Goal: Information Seeking & Learning: Learn about a topic

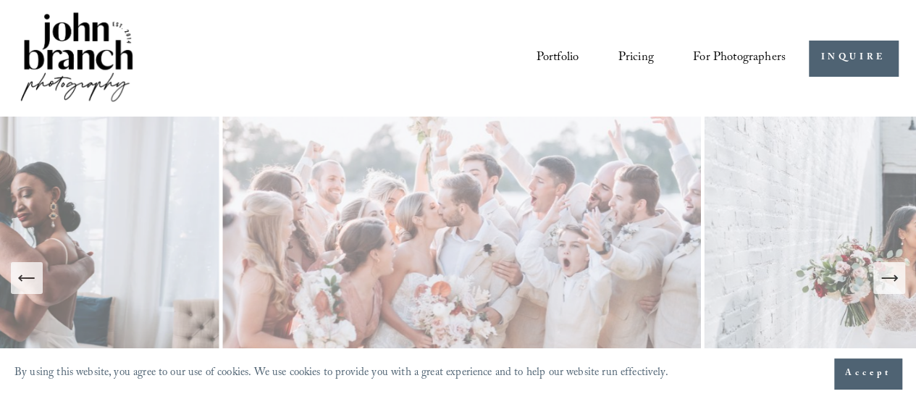
click at [626, 67] on link "Pricing" at bounding box center [635, 58] width 35 height 26
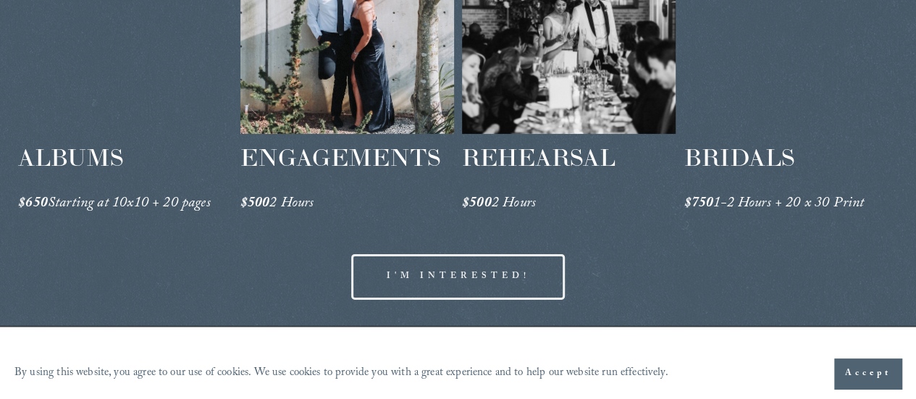
scroll to position [2302, 0]
